Goal: Check status: Check status

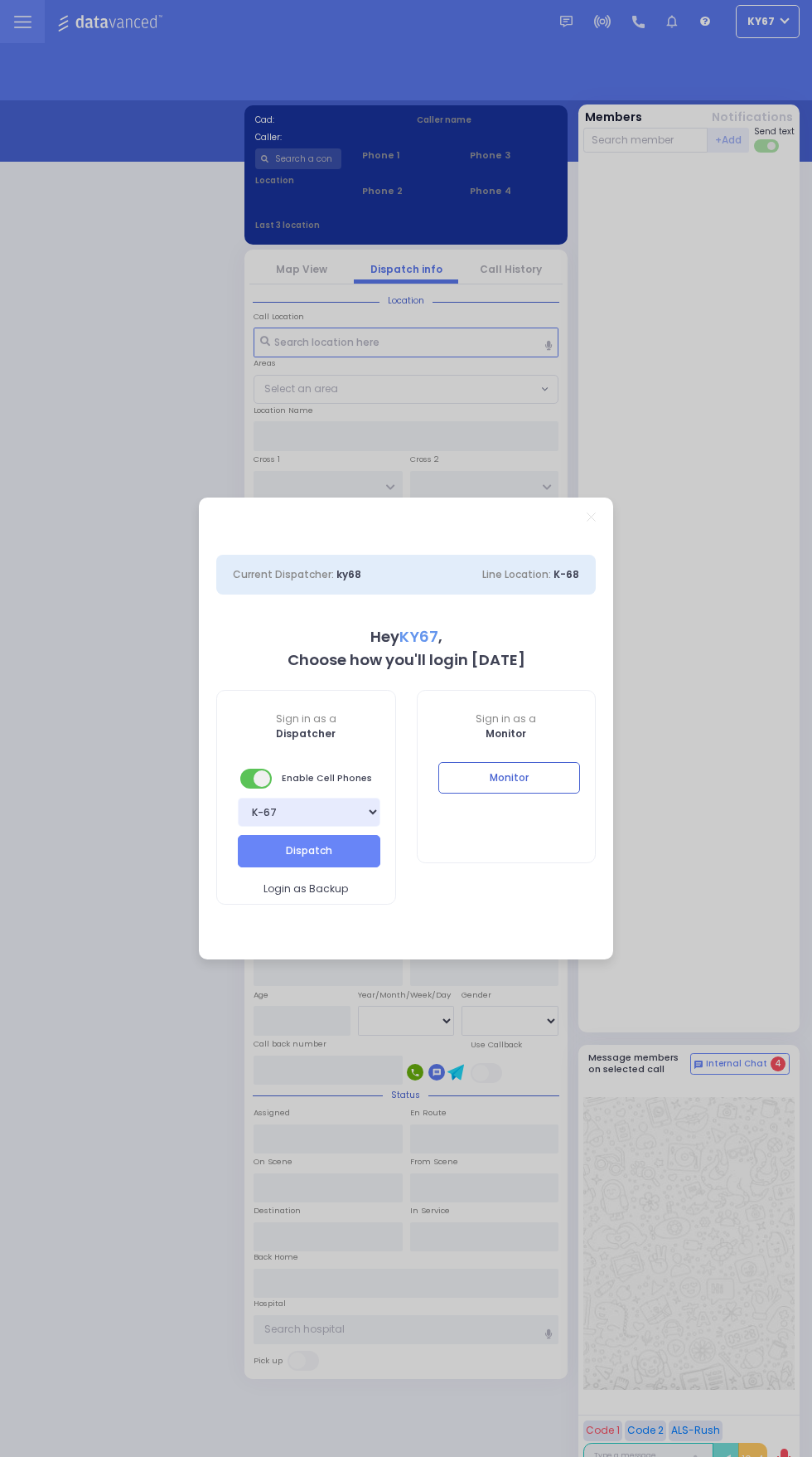
select select "9"
click at [561, 773] on button "Monitor" at bounding box center [509, 777] width 142 height 31
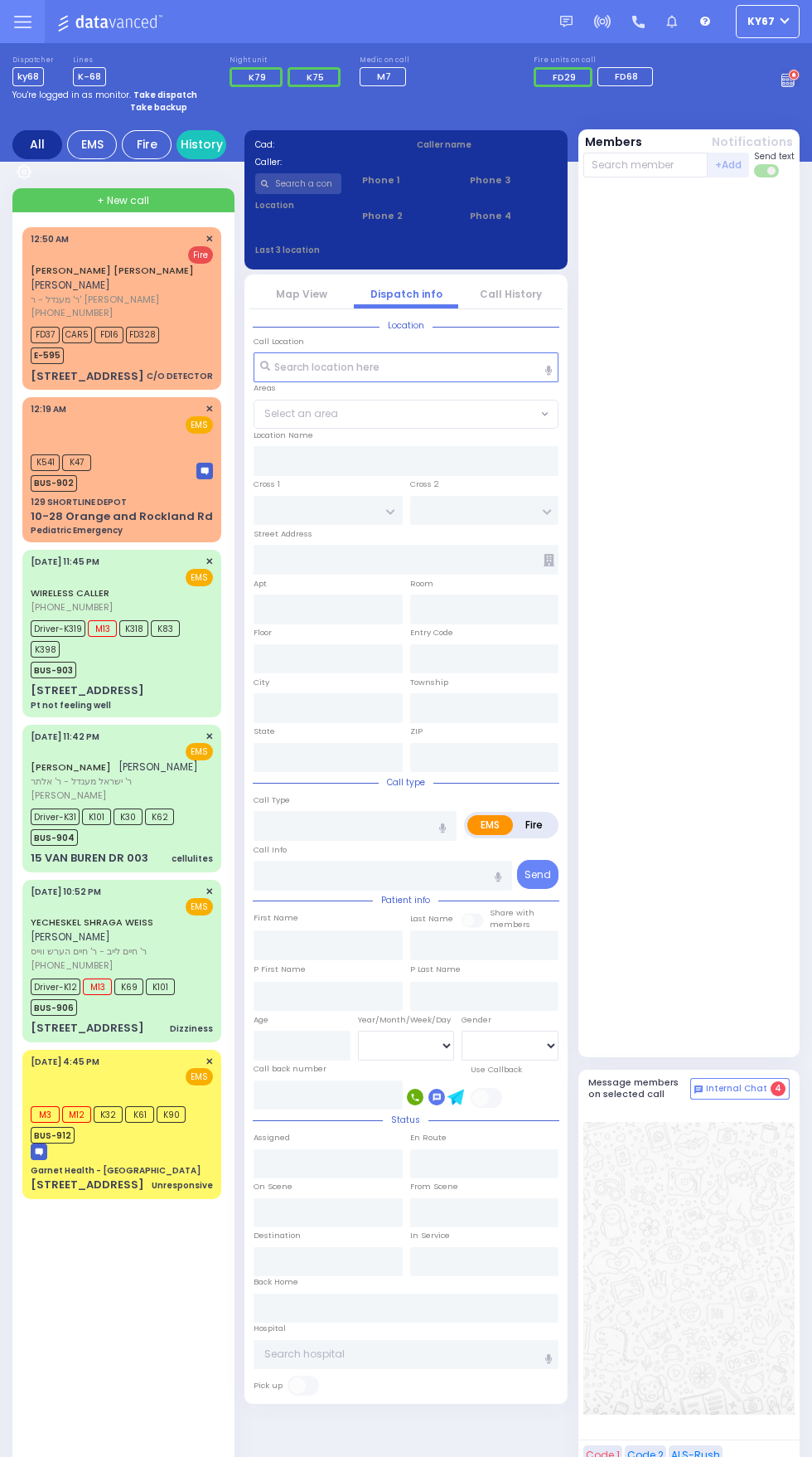
click at [24, 16] on icon at bounding box center [22, 16] width 17 height 0
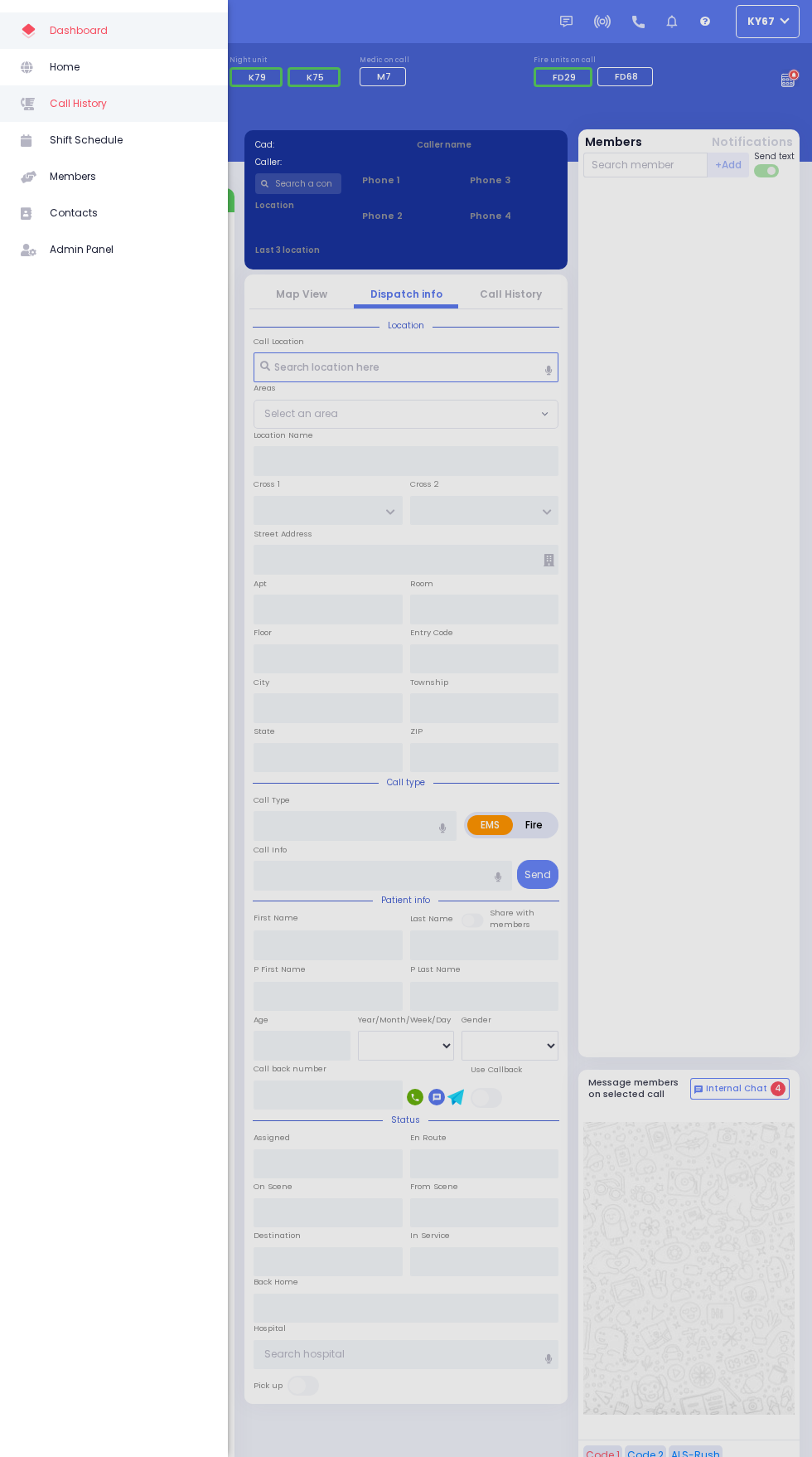
click at [89, 105] on span "Call History" at bounding box center [128, 103] width 157 height 22
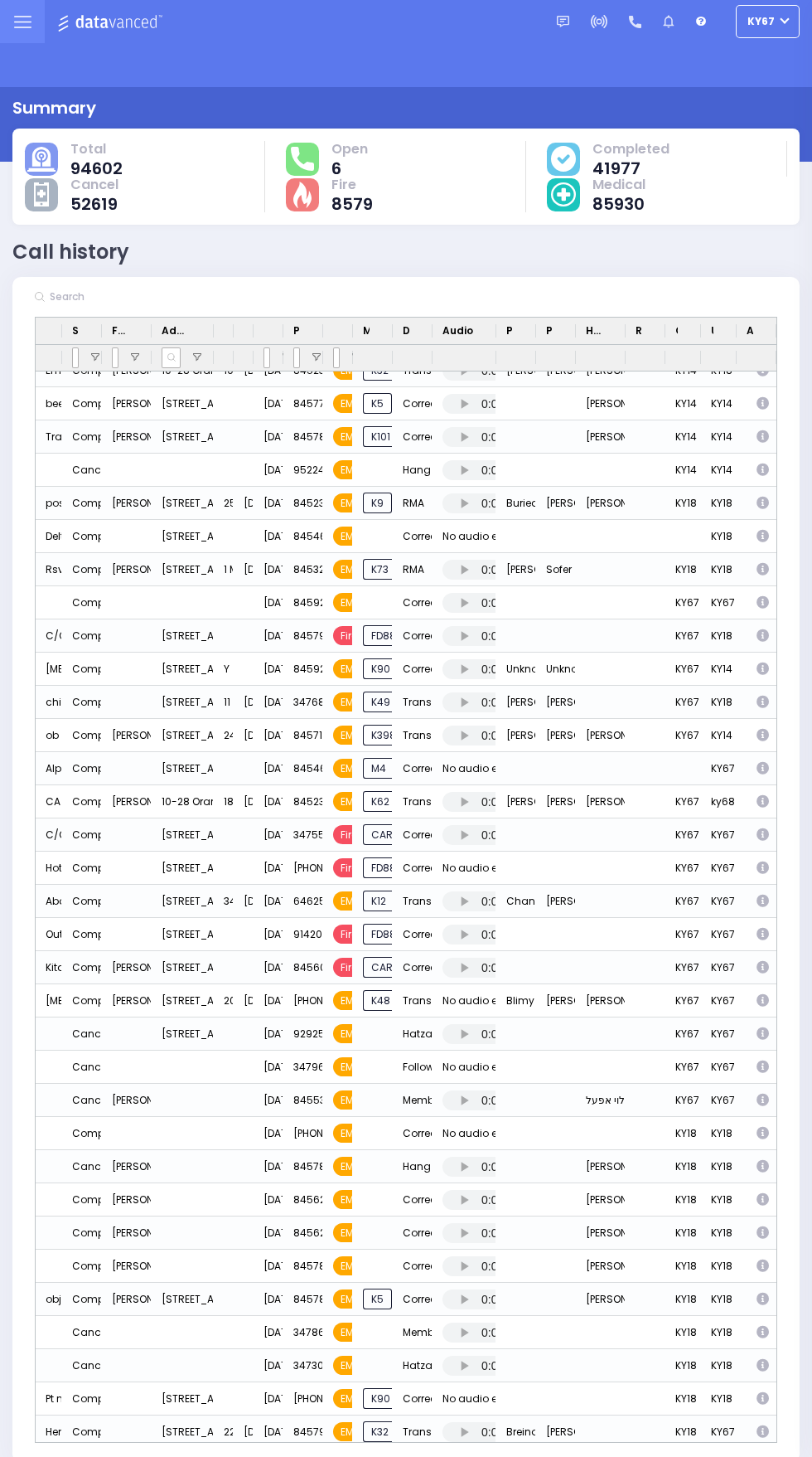
scroll to position [1710, 0]
click at [471, 977] on div "Press SPACE to select this row." at bounding box center [464, 966] width 64 height 33
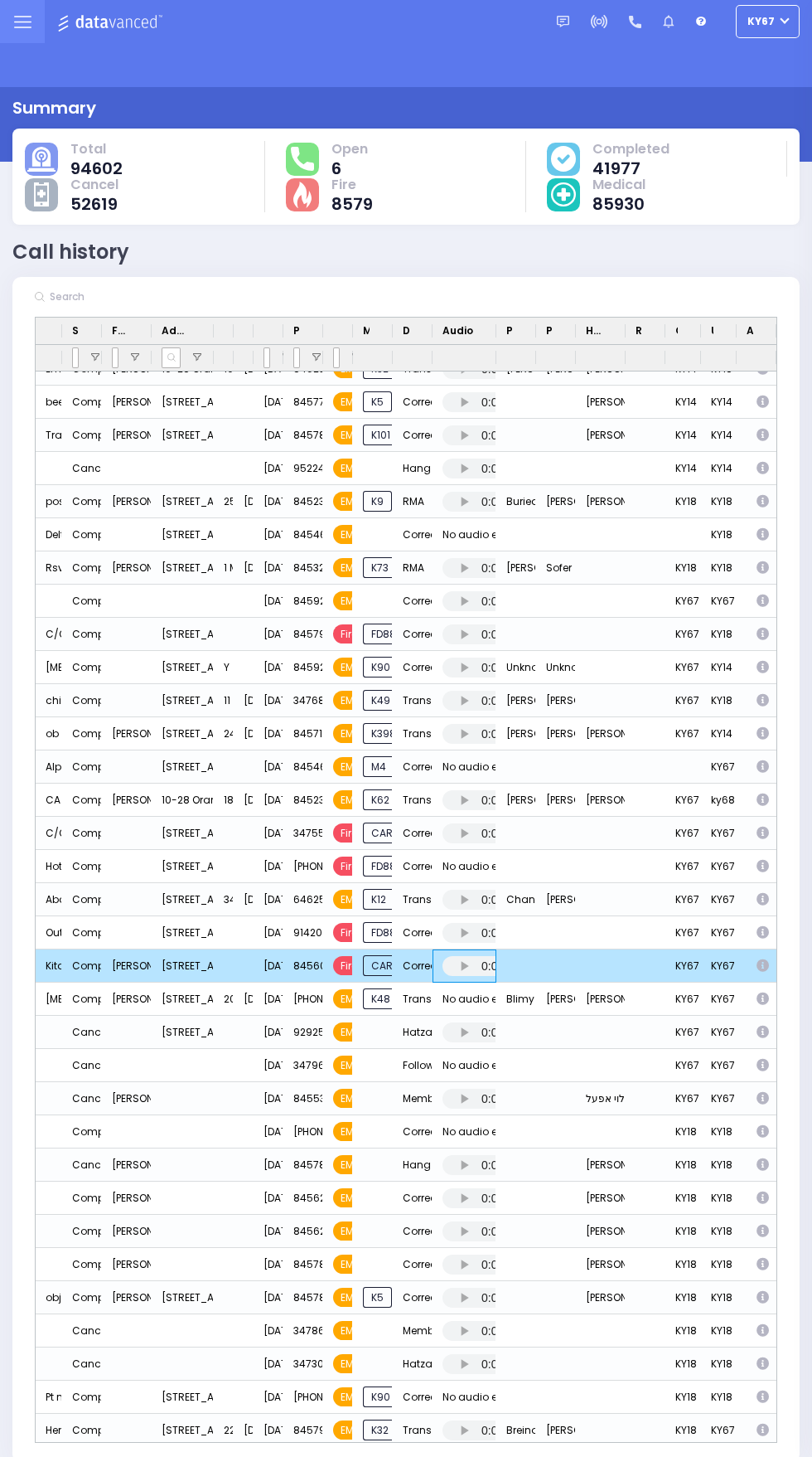
click at [473, 992] on div "No audio exists for this call." at bounding box center [512, 998] width 138 height 22
